Goal: Register for event/course

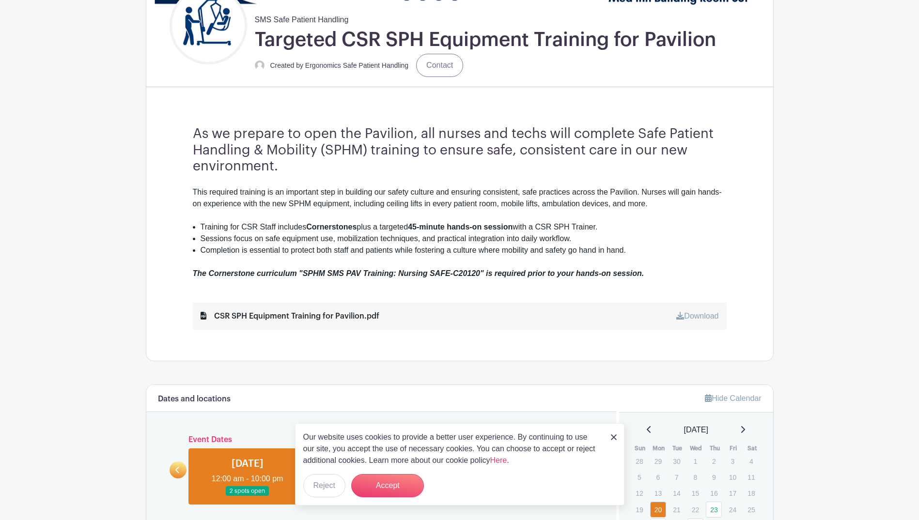
scroll to position [242, 0]
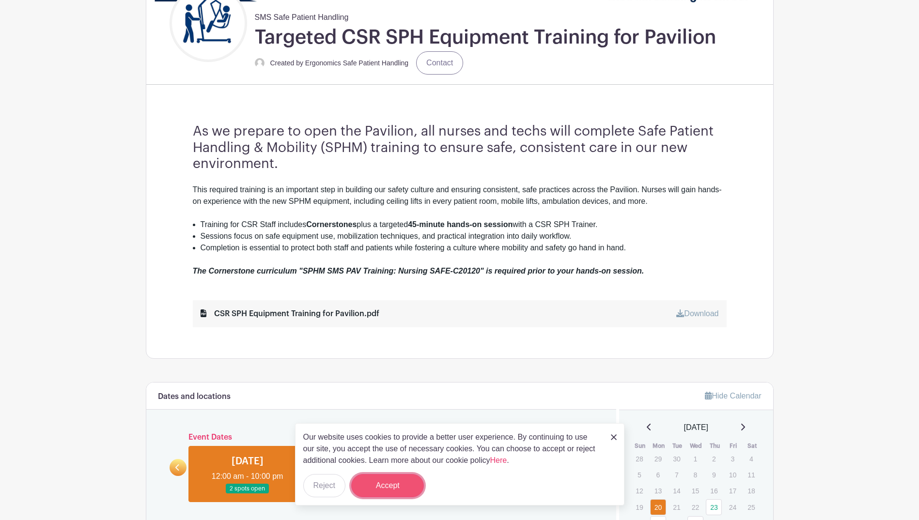
click at [401, 484] on button "Accept" at bounding box center [387, 485] width 73 height 23
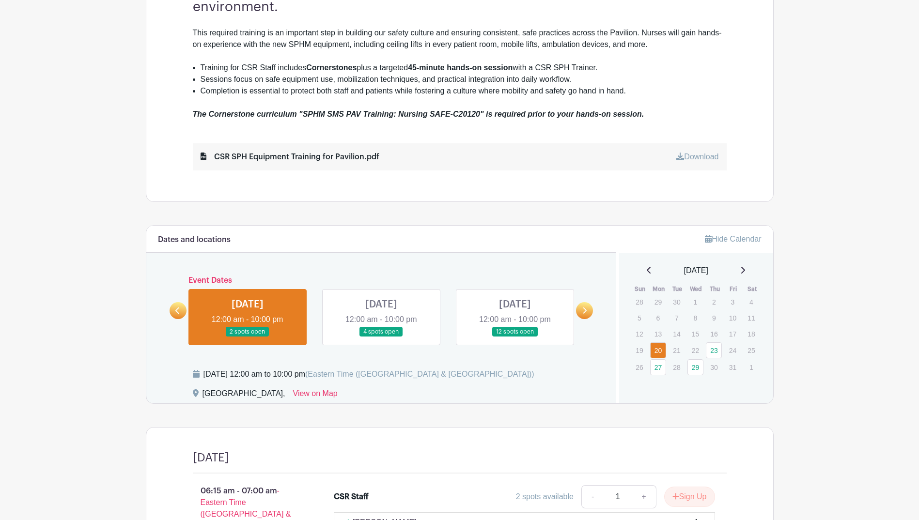
scroll to position [436, 0]
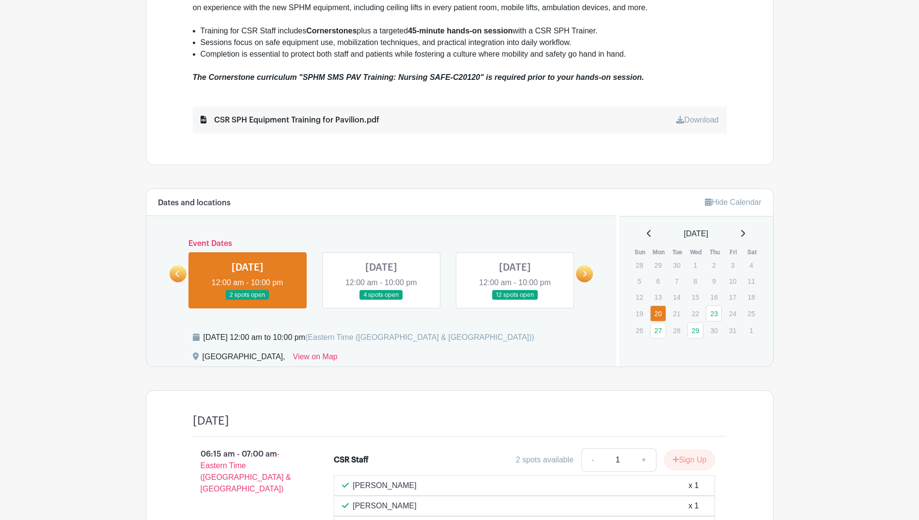
click at [515, 300] on link at bounding box center [515, 300] width 0 height 0
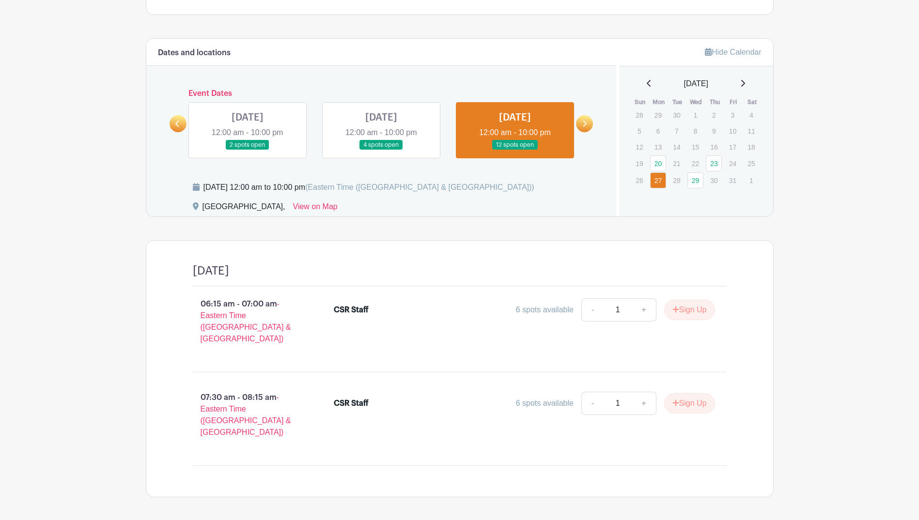
scroll to position [601, 0]
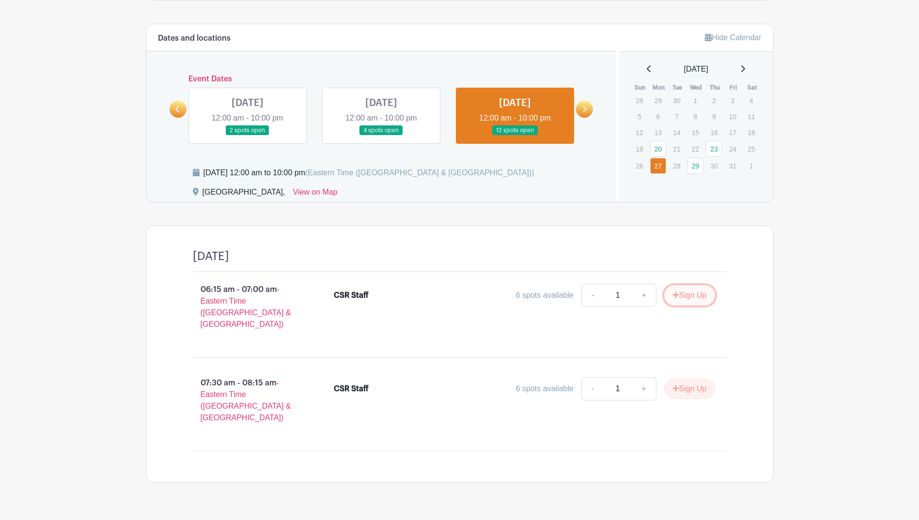
click at [690, 298] on button "Sign Up" at bounding box center [689, 295] width 51 height 20
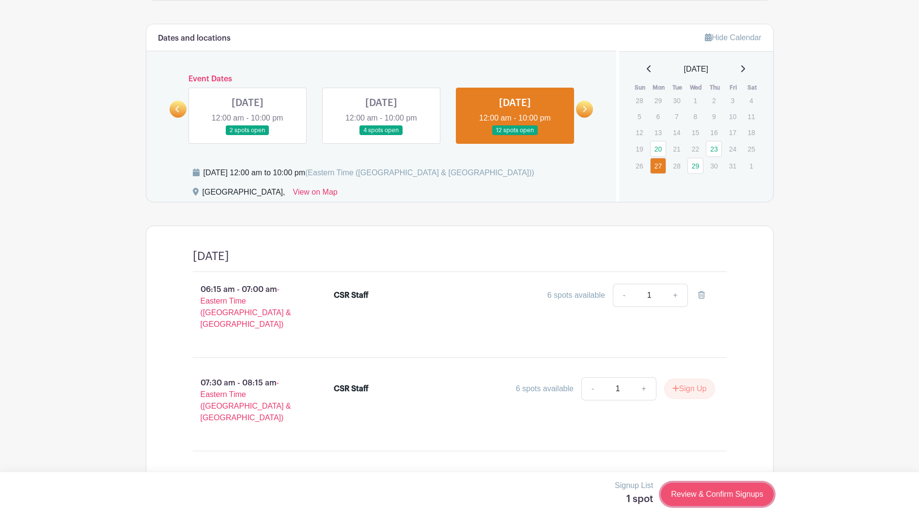
click at [707, 494] on link "Review & Confirm Signups" at bounding box center [717, 494] width 112 height 23
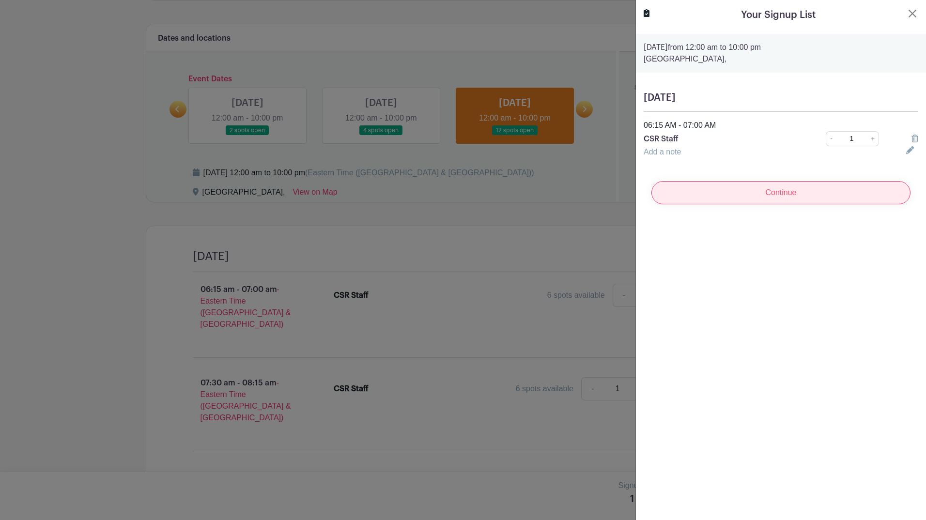
click at [762, 189] on input "Continue" at bounding box center [781, 192] width 259 height 23
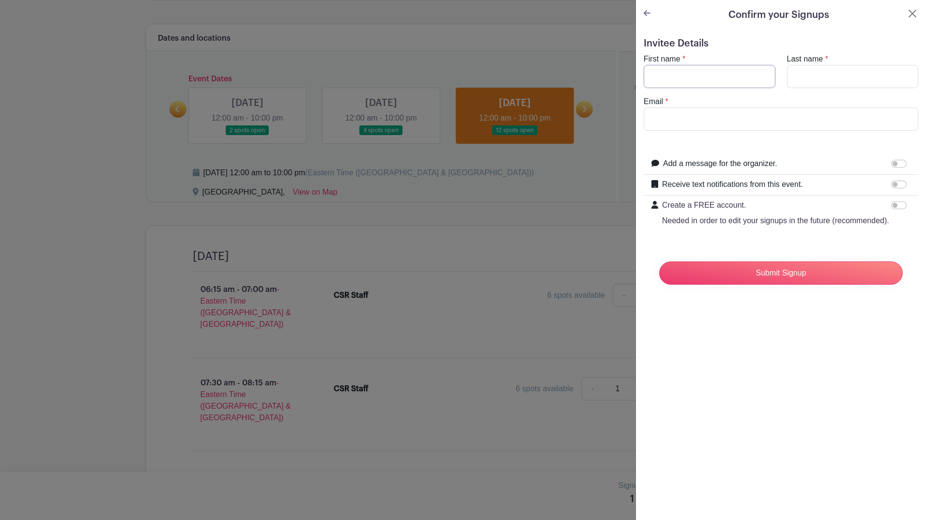
click at [723, 82] on input "First name" at bounding box center [710, 76] width 132 height 23
type input "[PERSON_NAME]"
click at [800, 79] on input "Last name" at bounding box center [853, 76] width 132 height 23
type input "[PERSON_NAME]"
click at [723, 122] on input "Email" at bounding box center [781, 119] width 275 height 23
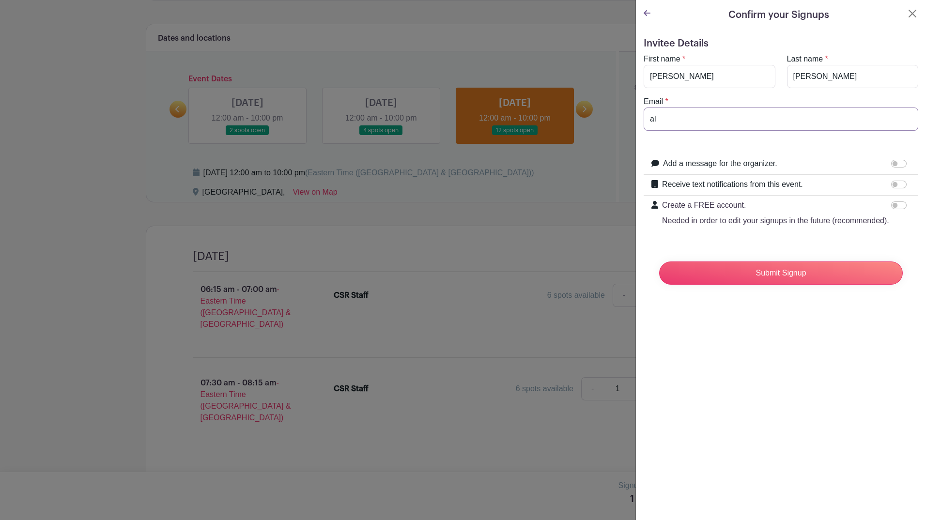
type input "a"
type input "[EMAIL_ADDRESS][DOMAIN_NAME]"
click at [791, 285] on input "Submit Signup" at bounding box center [781, 273] width 244 height 23
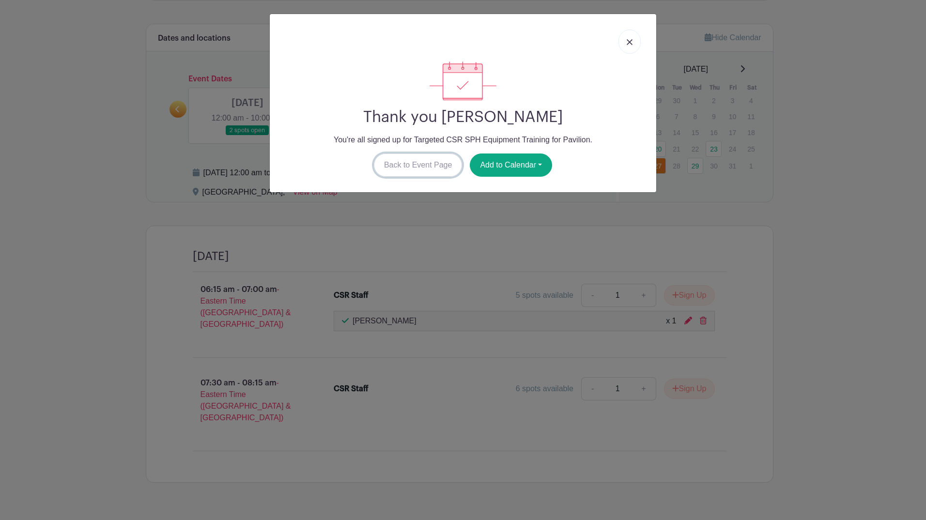
click at [423, 159] on link "Back to Event Page" at bounding box center [418, 165] width 89 height 23
